Goal: Find specific page/section: Find specific page/section

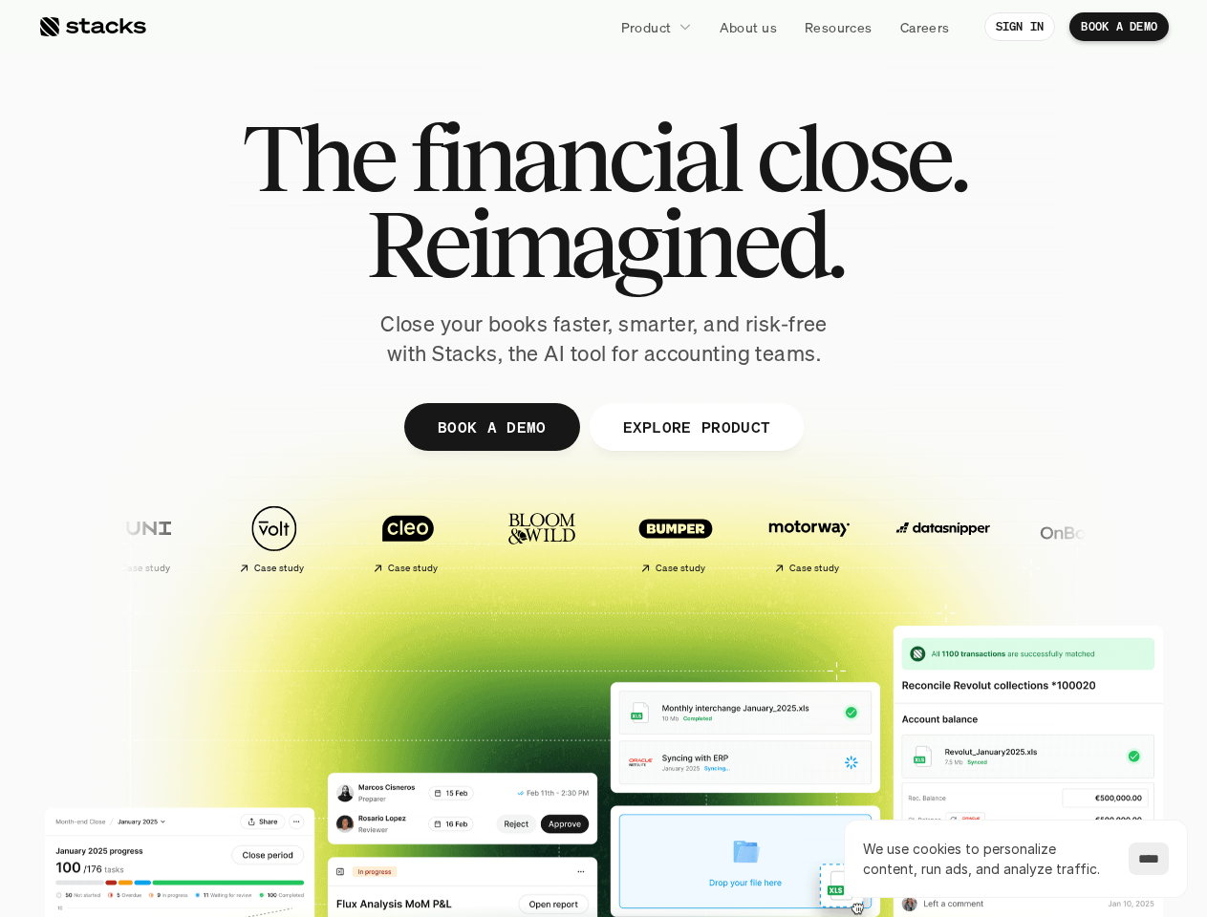
click at [603, 459] on div at bounding box center [604, 468] width 1147 height 860
click at [655, 27] on p "Product" at bounding box center [646, 27] width 51 height 20
click at [881, 538] on img at bounding box center [937, 528] width 113 height 79
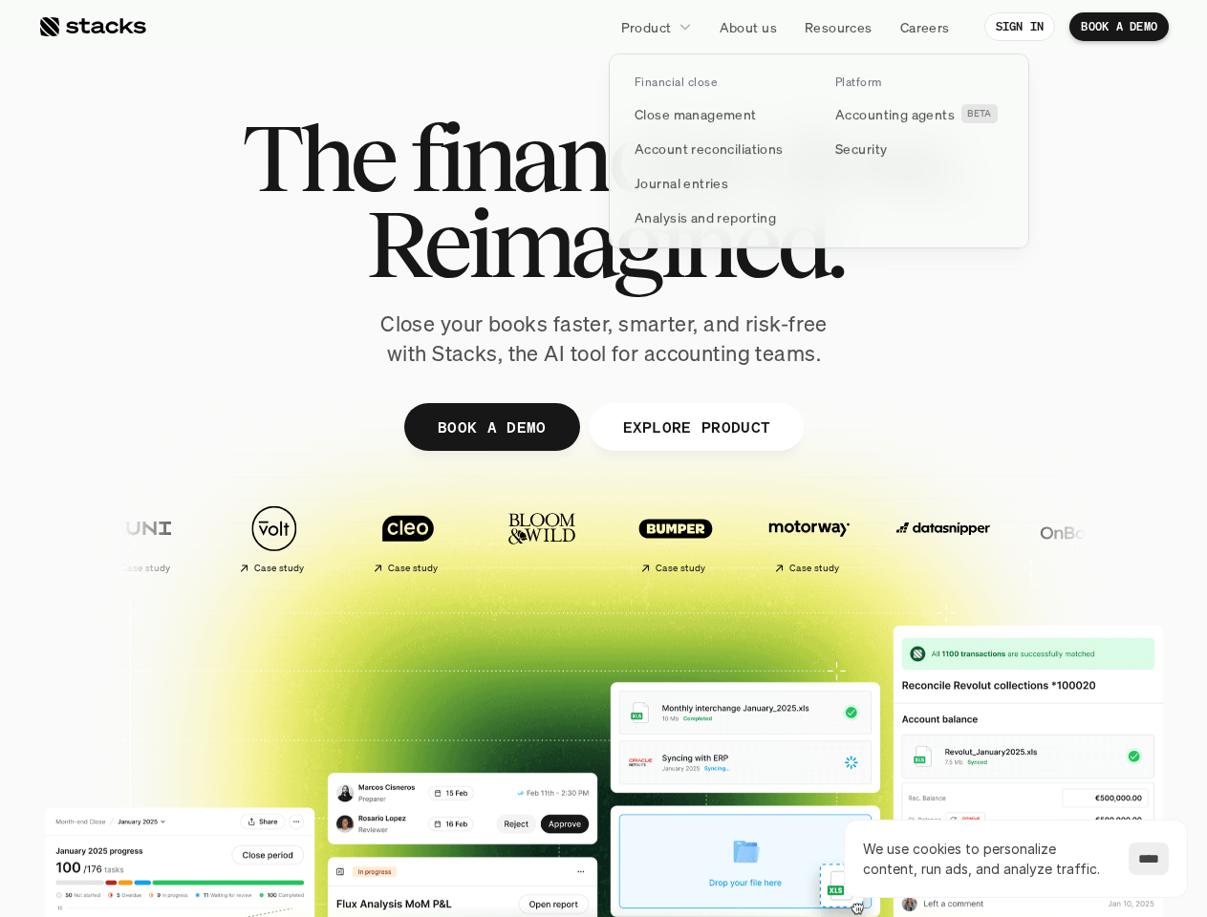
click at [1014, 538] on img at bounding box center [1070, 528] width 113 height 79
click at [1143, 538] on img at bounding box center [1199, 528] width 113 height 79
click at [834, 538] on div "Case study Case study Case study Case study Case study" at bounding box center [919, 538] width 1729 height 87
